Goal: Check status: Check status

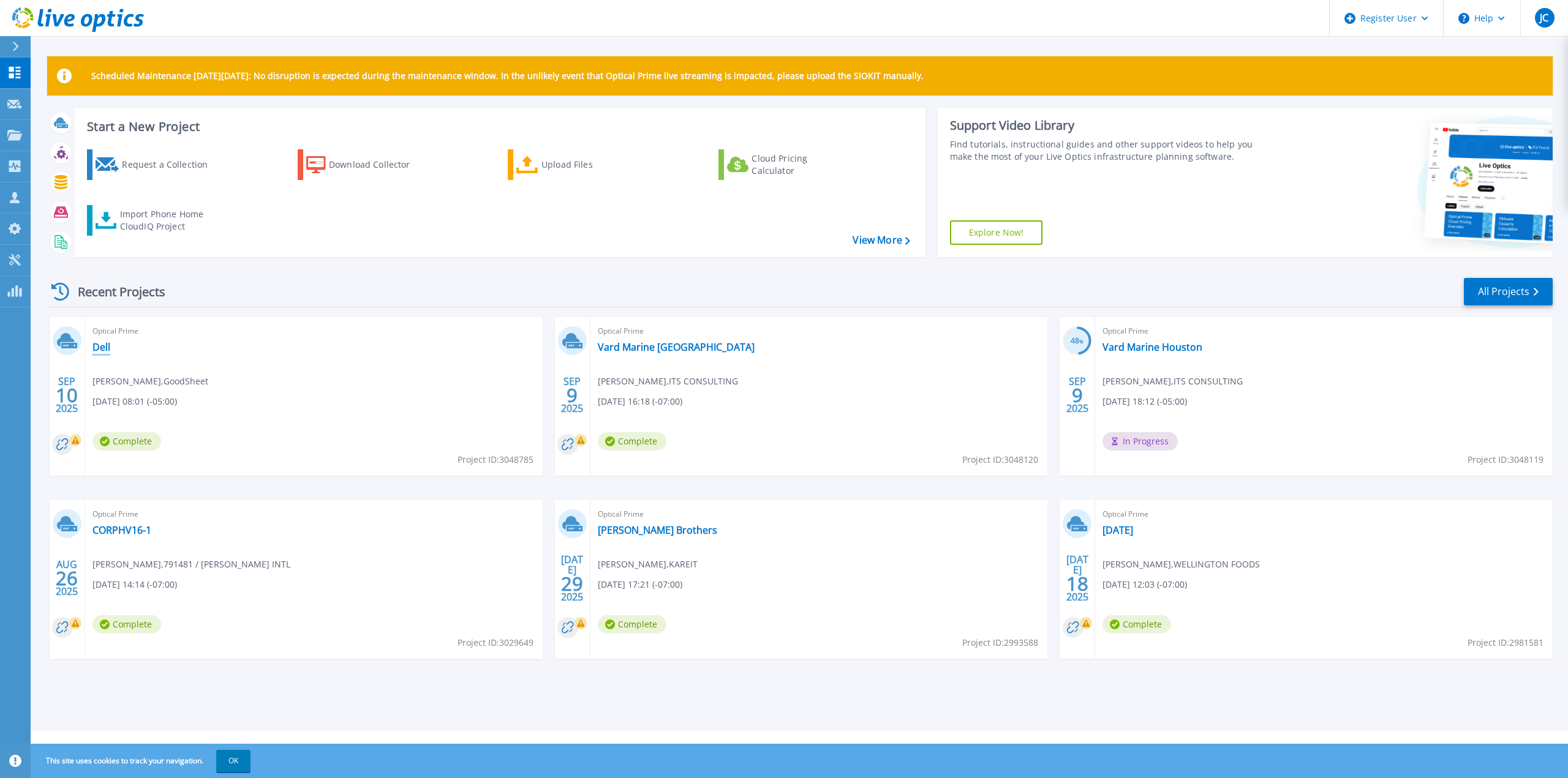
click at [100, 345] on link "Dell" at bounding box center [101, 347] width 17 height 12
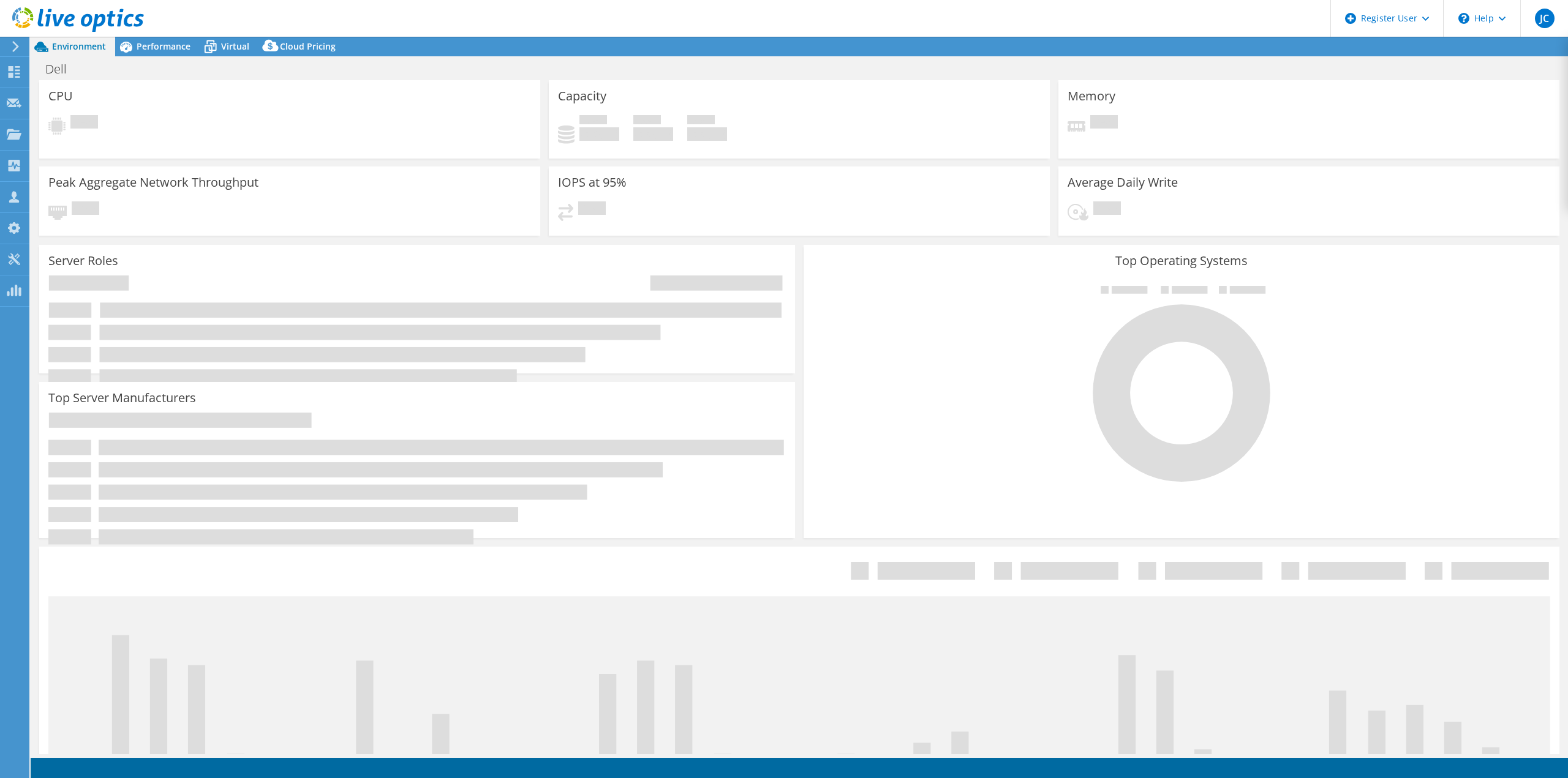
select select "USD"
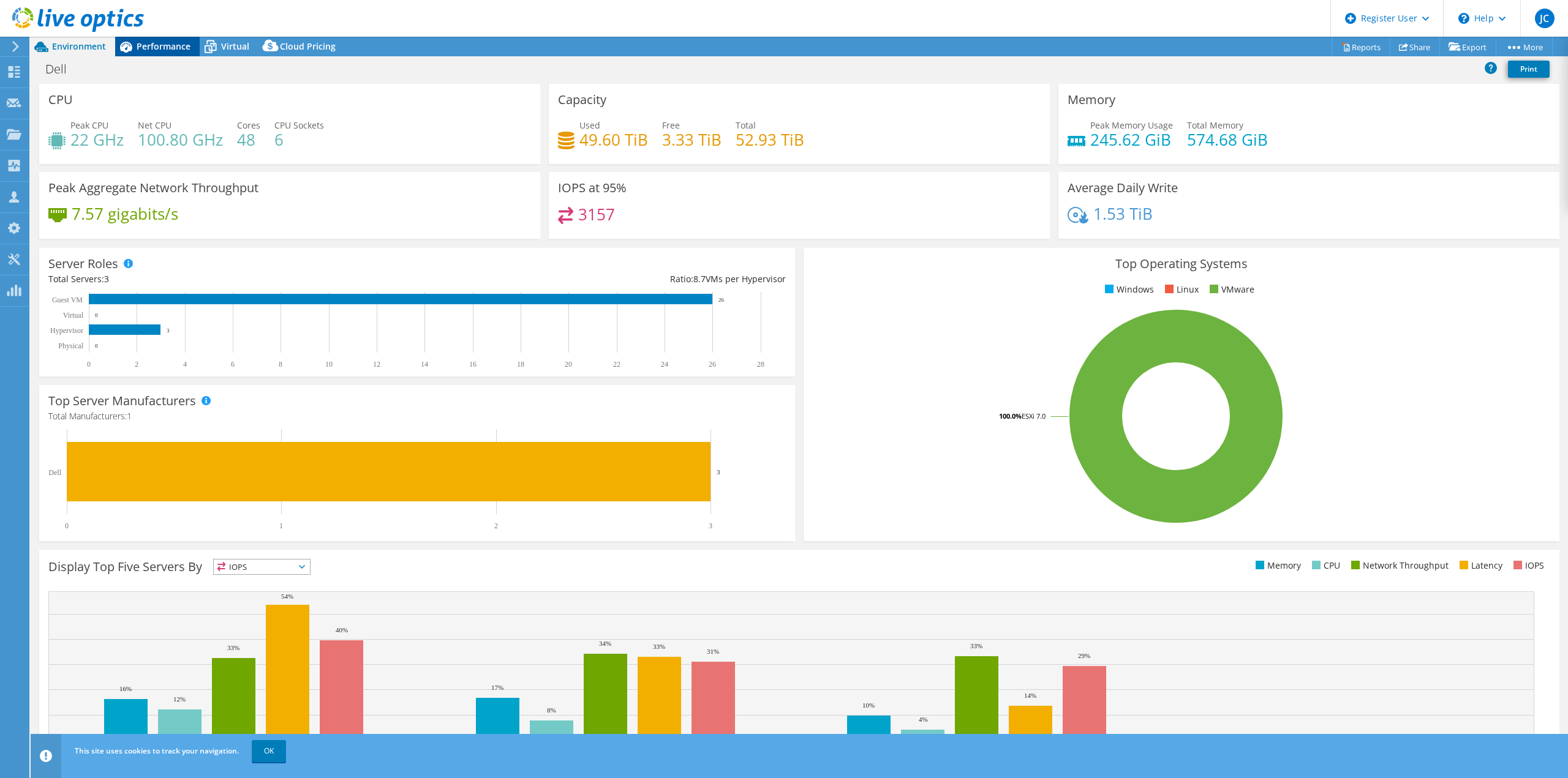
click at [149, 47] on span "Performance" at bounding box center [163, 47] width 54 height 12
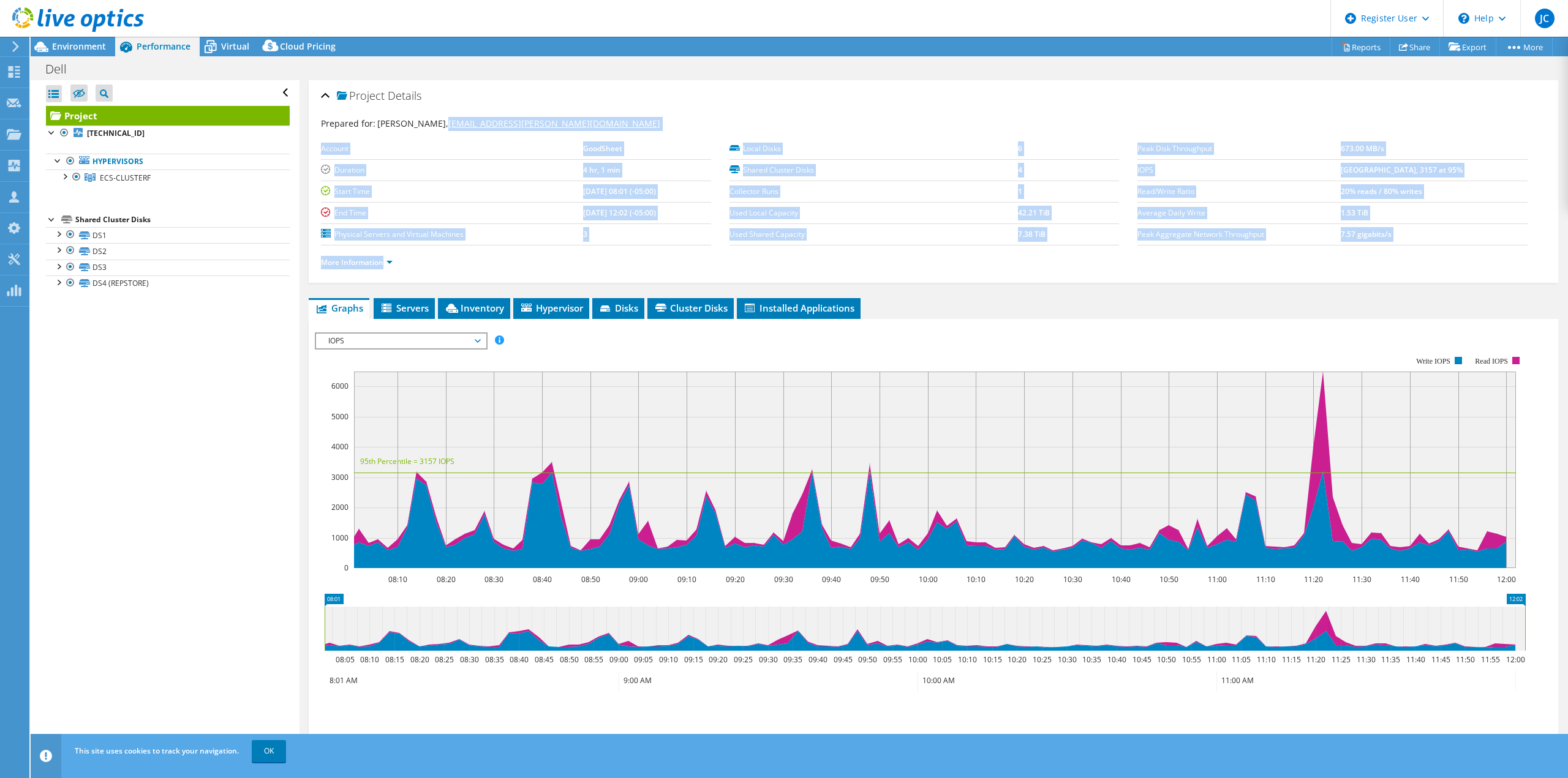
drag, startPoint x: 592, startPoint y: 131, endPoint x: 439, endPoint y: 128, distance: 153.0
click at [439, 128] on section "Prepared for: [PERSON_NAME], [PERSON_NAME][EMAIL_ADDRESS][PERSON_NAME][DOMAIN_N…" at bounding box center [933, 198] width 1225 height 163
click at [609, 112] on div "Prepared for: [PERSON_NAME], [PERSON_NAME][EMAIL_ADDRESS][PERSON_NAME][DOMAIN_N…" at bounding box center [933, 195] width 1225 height 170
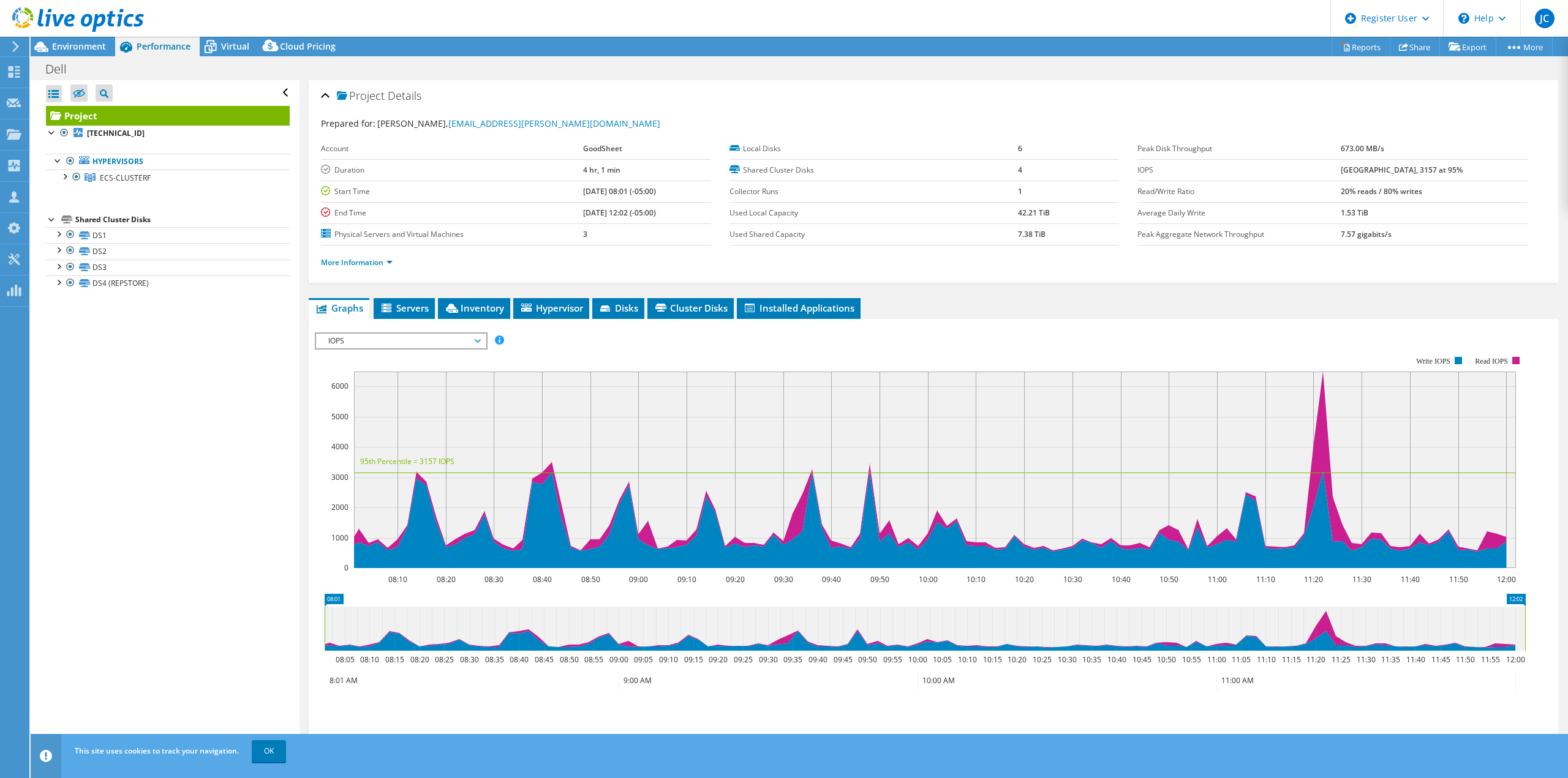
click at [597, 109] on div "Project Details" at bounding box center [933, 97] width 1225 height 27
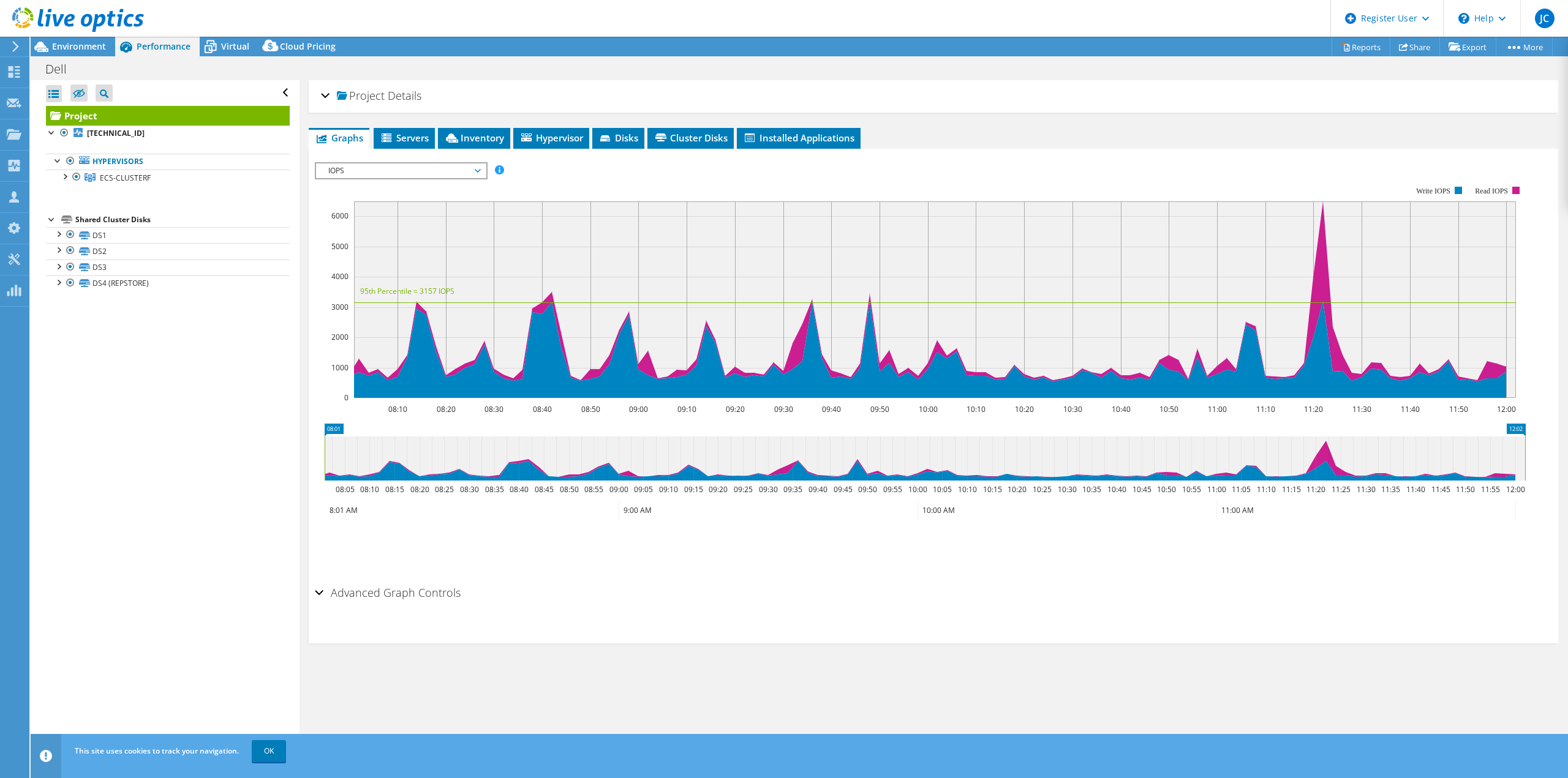
click at [589, 94] on div "Project Details" at bounding box center [933, 97] width 1225 height 27
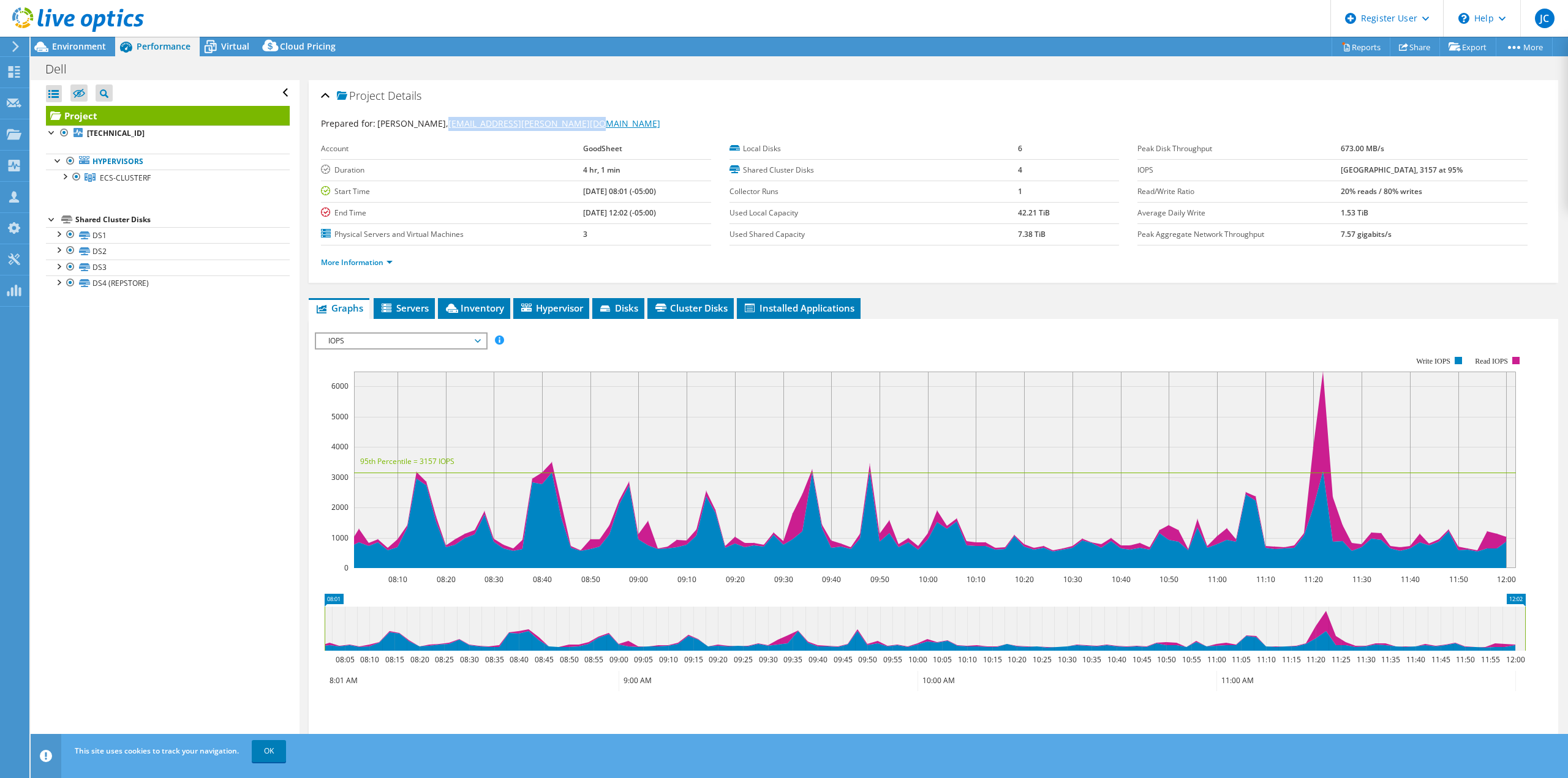
drag, startPoint x: 581, startPoint y: 119, endPoint x: 440, endPoint y: 128, distance: 141.3
click at [440, 128] on div "Prepared for: Jeremie Benoit, jeremie.benoit@epicureanusa.com" at bounding box center [933, 123] width 1225 height 14
copy link "jeremie.benoit@epicureanusa.com"
click at [63, 174] on div at bounding box center [64, 176] width 12 height 12
